Goal: Task Accomplishment & Management: Manage account settings

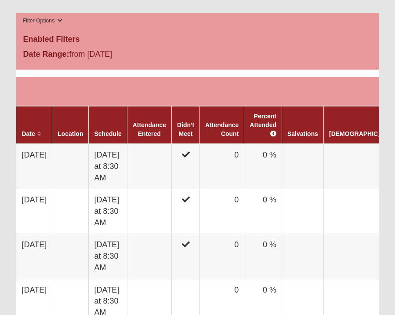
scroll to position [404, 0]
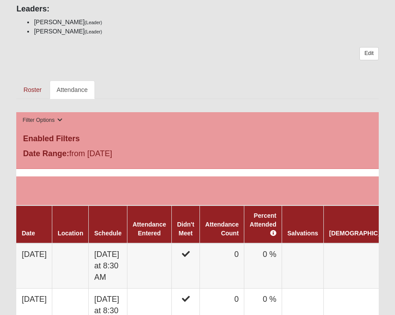
click at [69, 87] on link "Attendance" at bounding box center [72, 89] width 45 height 18
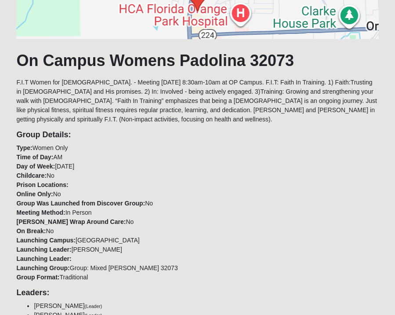
scroll to position [251, 0]
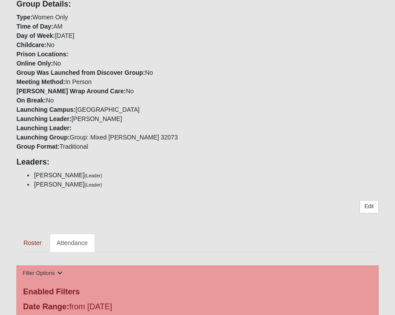
click at [59, 244] on link "Attendance" at bounding box center [72, 242] width 45 height 18
click at [66, 243] on link "Attendance" at bounding box center [72, 242] width 45 height 18
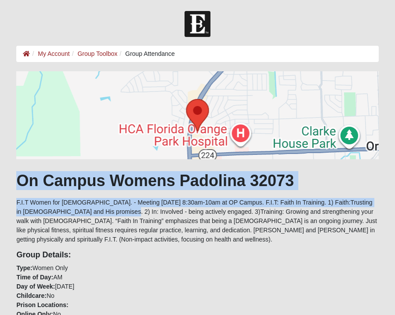
click at [97, 212] on div "On Campus Womens Padolina 32073 F.I.T Women for Christ. - Meeting Tuesday 8:30a…" at bounding box center [197, 286] width 362 height 431
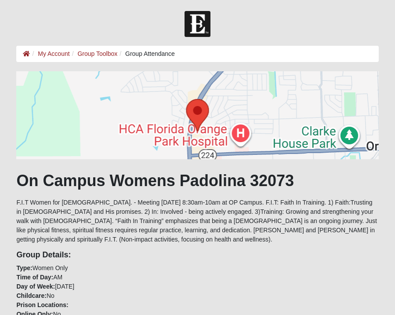
click at [177, 238] on div "On Campus Womens Padolina 32073 F.I.T Women for Christ. - Meeting Tuesday 8:30a…" at bounding box center [197, 286] width 362 height 431
